Goal: Task Accomplishment & Management: Manage account settings

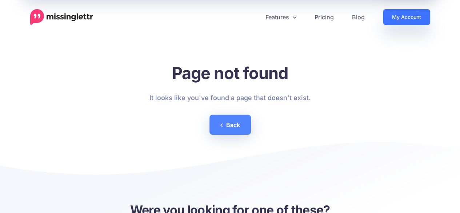
click at [387, 9] on link "My Account" at bounding box center [406, 17] width 47 height 16
click at [389, 13] on link "My Account" at bounding box center [406, 17] width 47 height 16
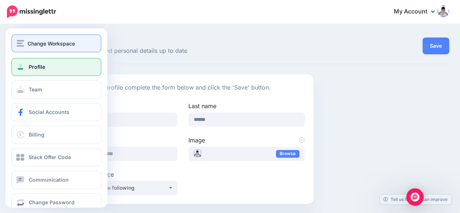
click at [52, 36] on button "Change Workspace" at bounding box center [56, 43] width 90 height 18
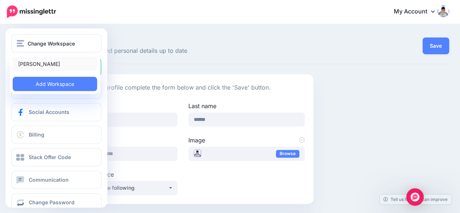
click at [49, 65] on link "Enda Cusack" at bounding box center [55, 64] width 84 height 14
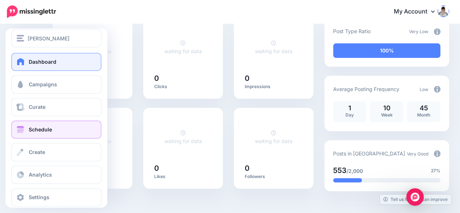
scroll to position [14, 0]
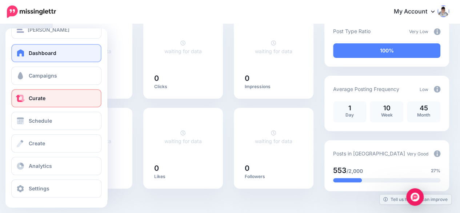
click at [57, 99] on link "Curate" at bounding box center [56, 98] width 90 height 18
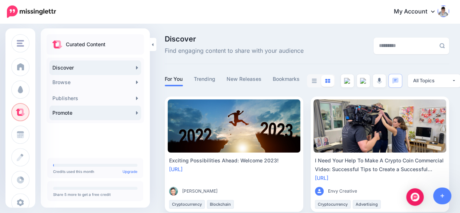
click at [110, 116] on link "Promote" at bounding box center [95, 112] width 92 height 15
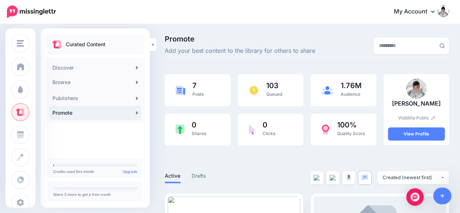
click at [150, 44] on link at bounding box center [153, 44] width 7 height 13
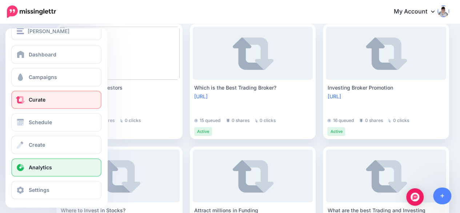
scroll to position [14, 0]
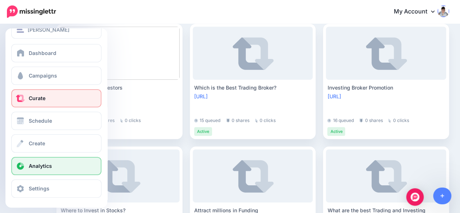
click at [37, 172] on link "Analytics" at bounding box center [56, 166] width 90 height 18
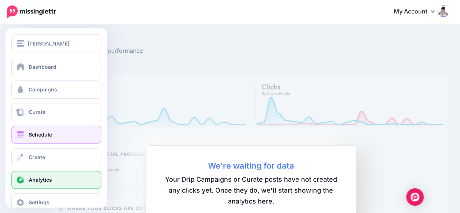
click at [43, 132] on span "Schedule" at bounding box center [40, 134] width 23 height 6
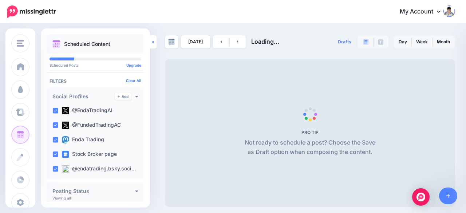
click at [153, 42] on icon at bounding box center [152, 41] width 1 height 3
